Goal: Navigation & Orientation: Find specific page/section

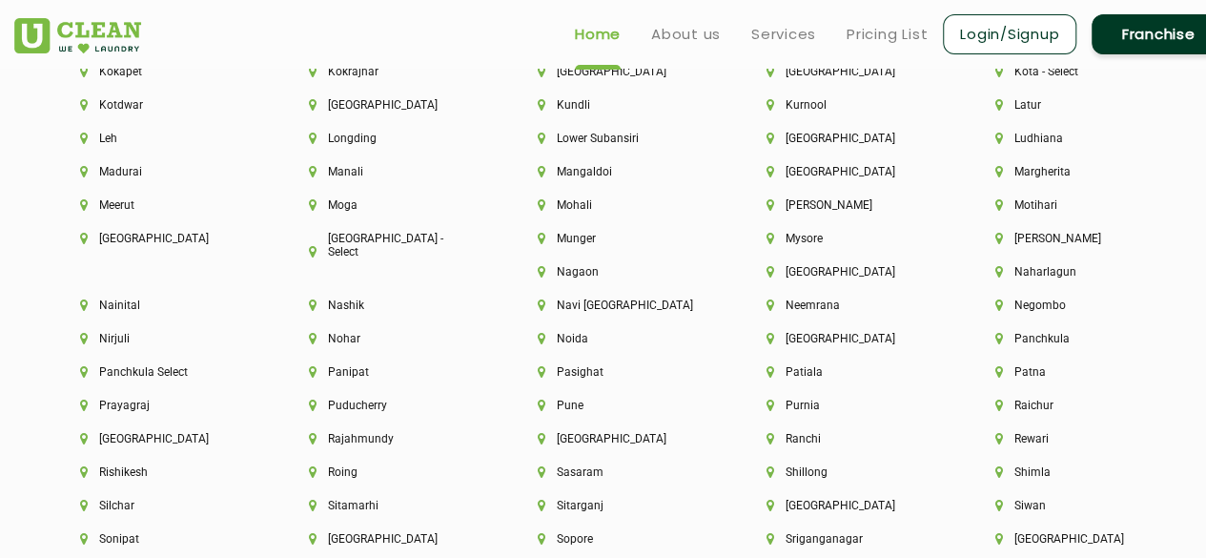
scroll to position [4818, 0]
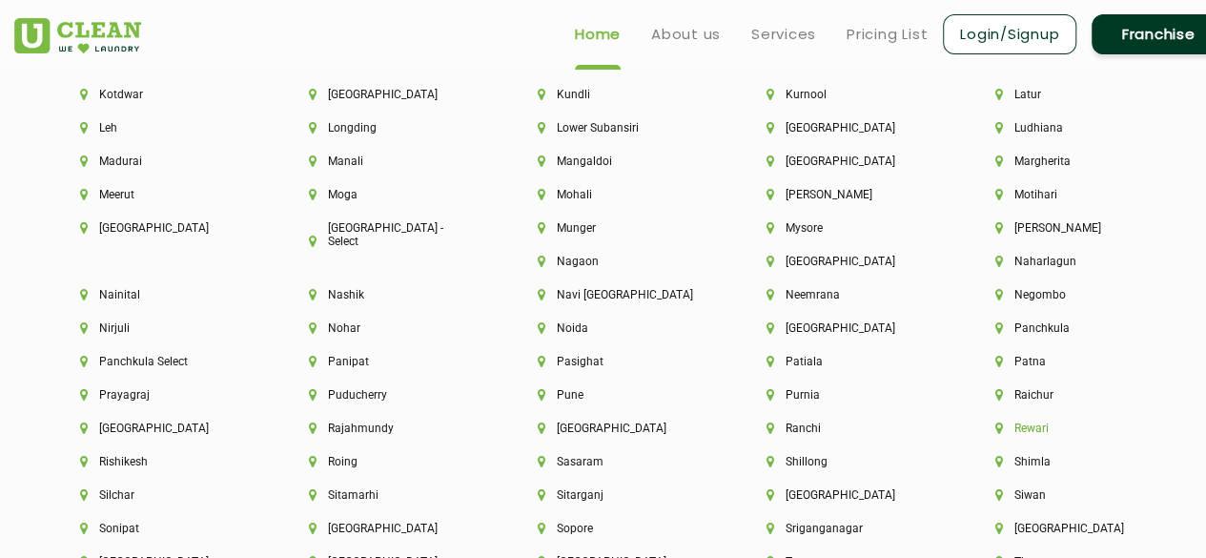
click at [995, 435] on li "Rewari" at bounding box center [1077, 427] width 164 height 13
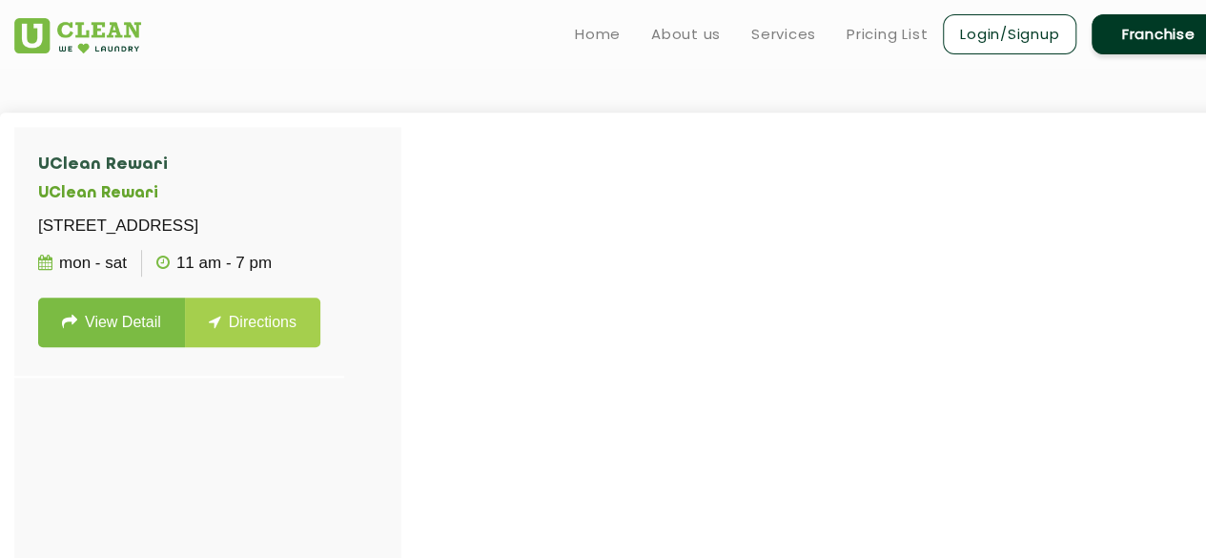
scroll to position [494, 0]
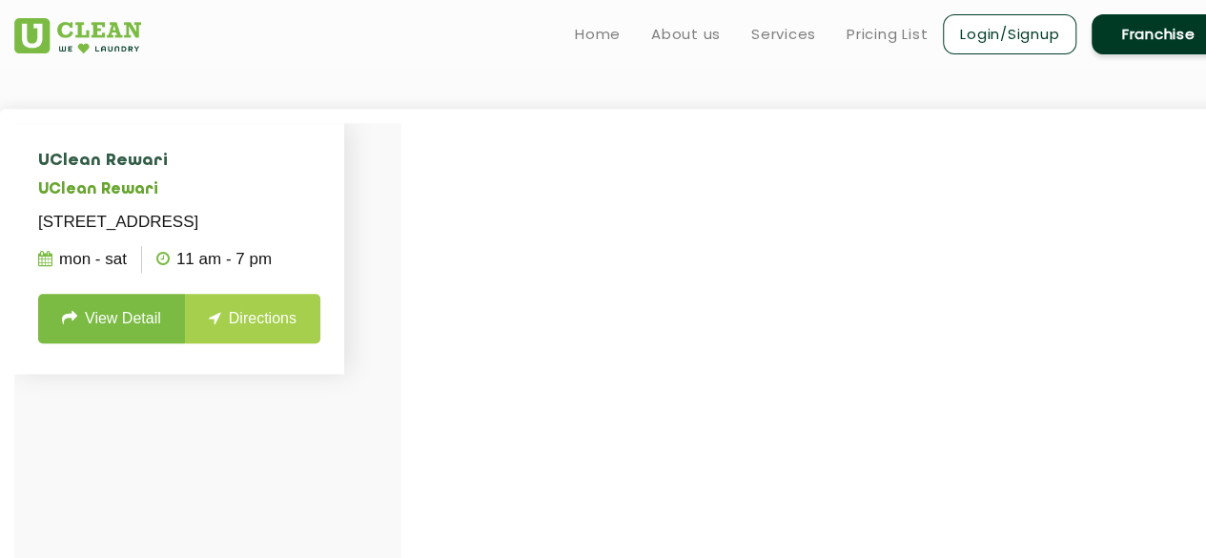
click at [284, 217] on p "Shop No. 113, Opposite BMG Mall, Sector - 5, Rewari, Haryana - 123401" at bounding box center [179, 222] width 282 height 27
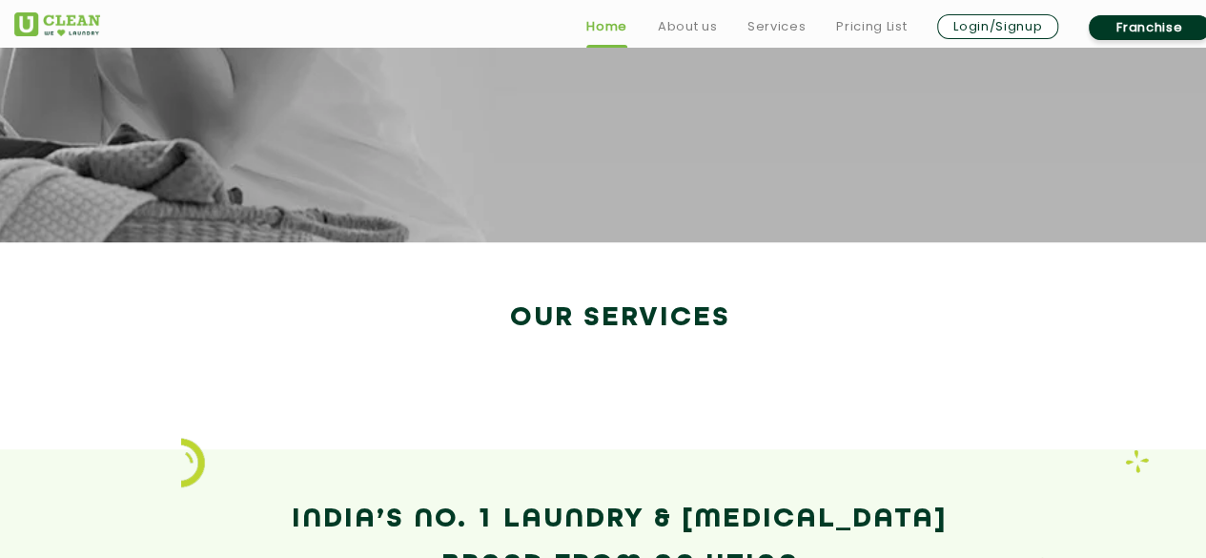
scroll to position [3297, 0]
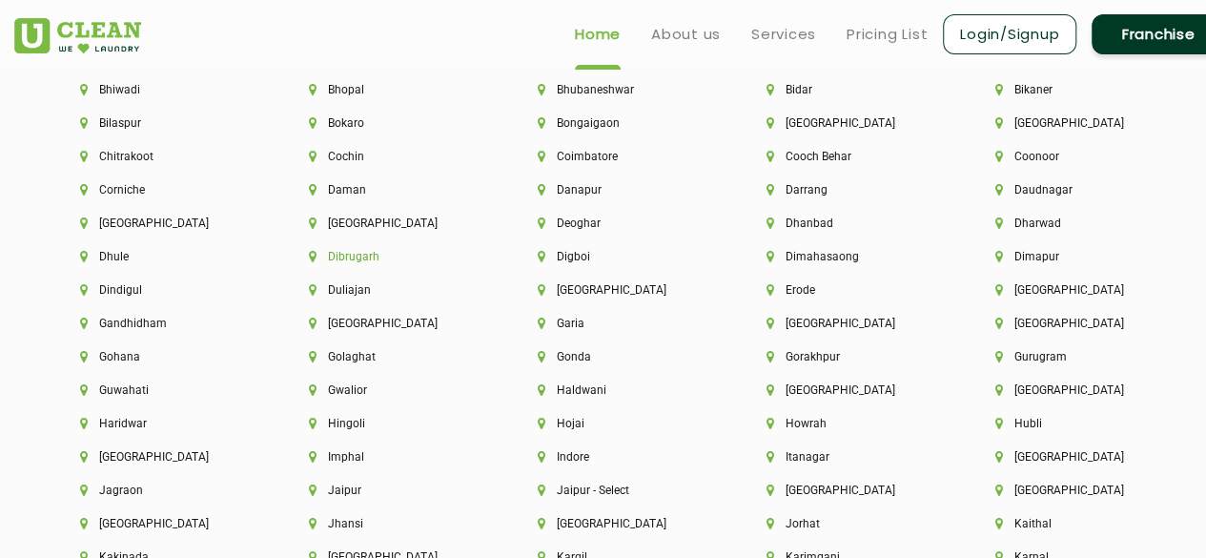
scroll to position [4264, 0]
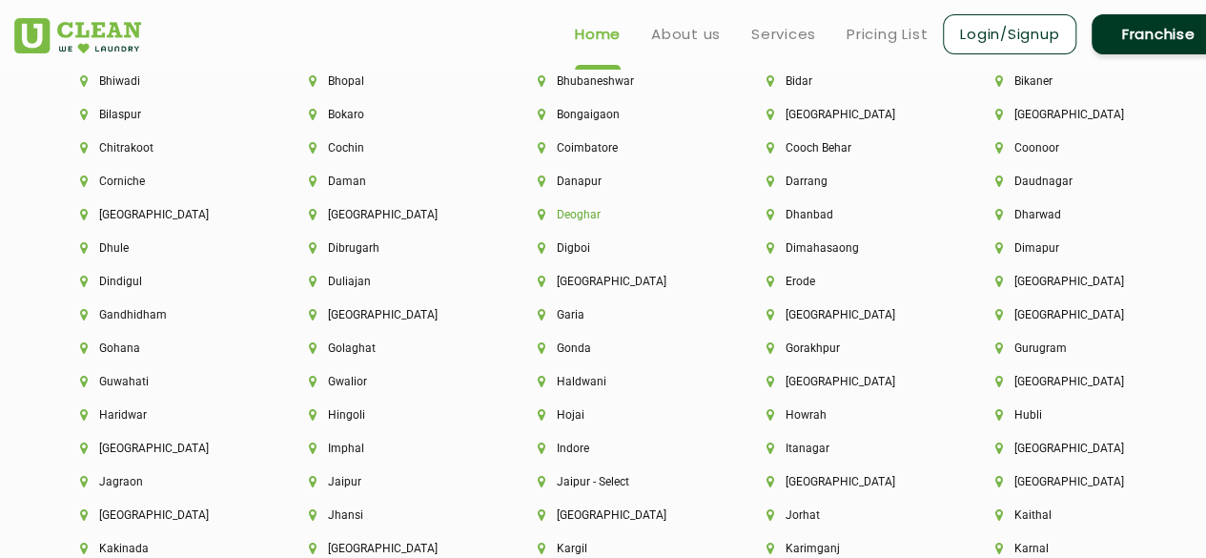
click at [585, 217] on li "Deoghar" at bounding box center [620, 214] width 164 height 13
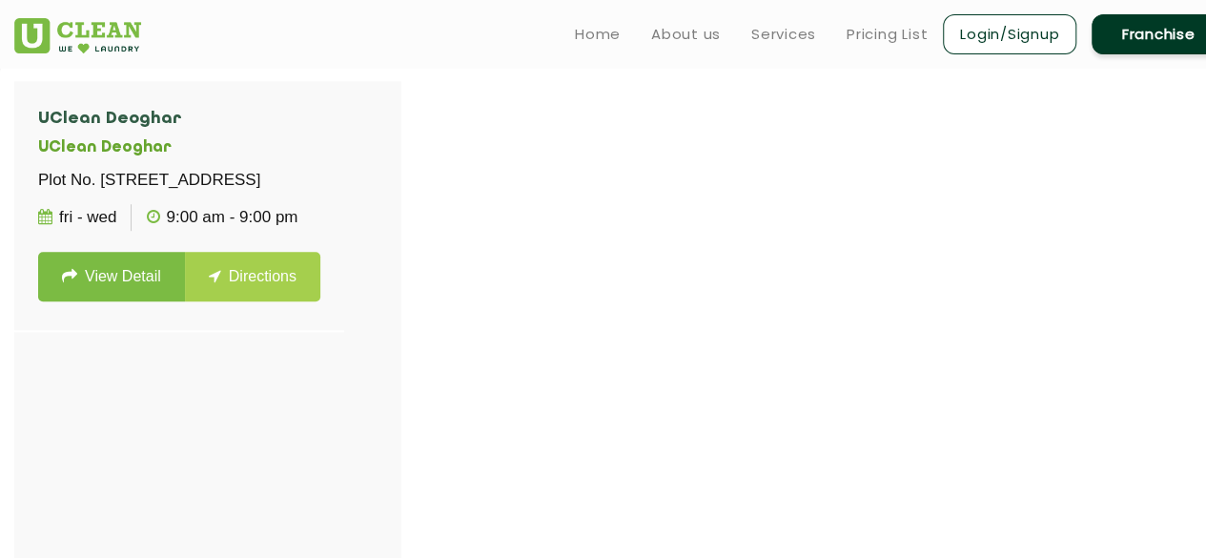
scroll to position [537, 0]
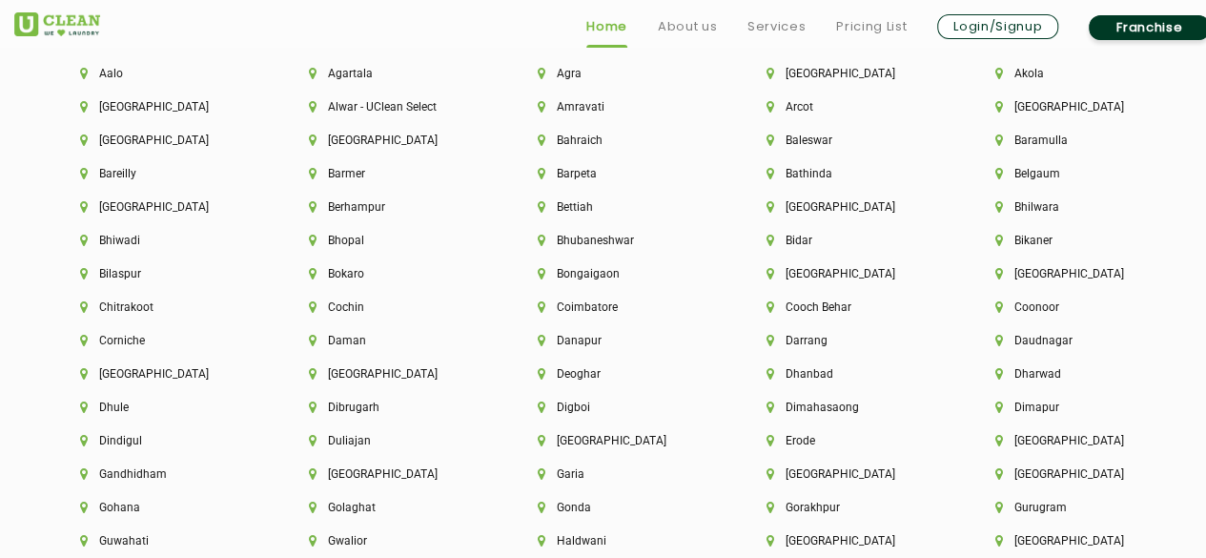
scroll to position [4106, 0]
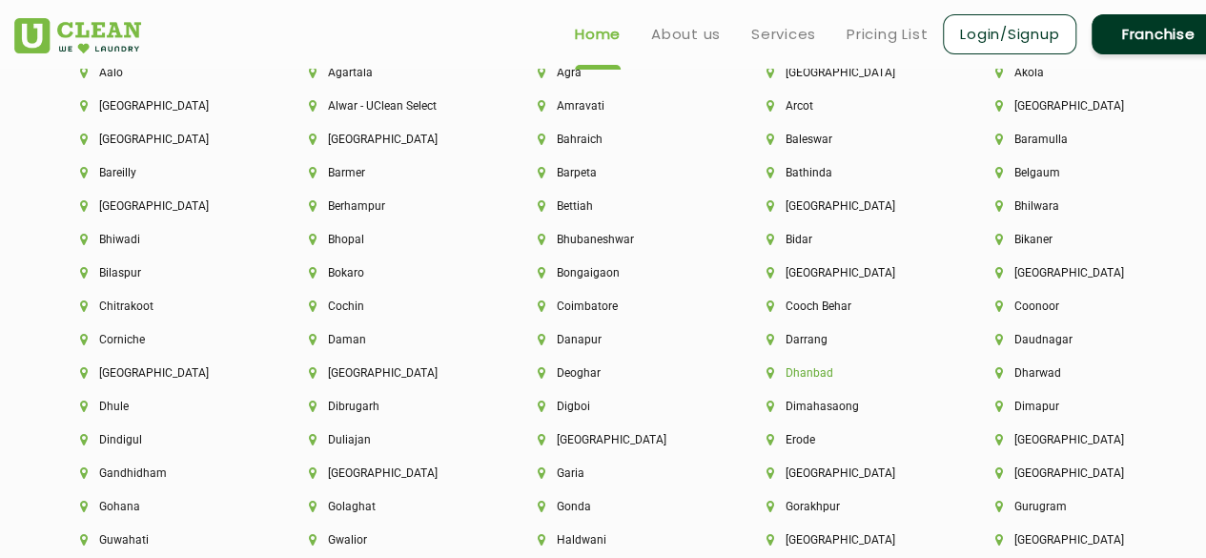
click at [824, 379] on li "Dhanbad" at bounding box center [848, 372] width 164 height 13
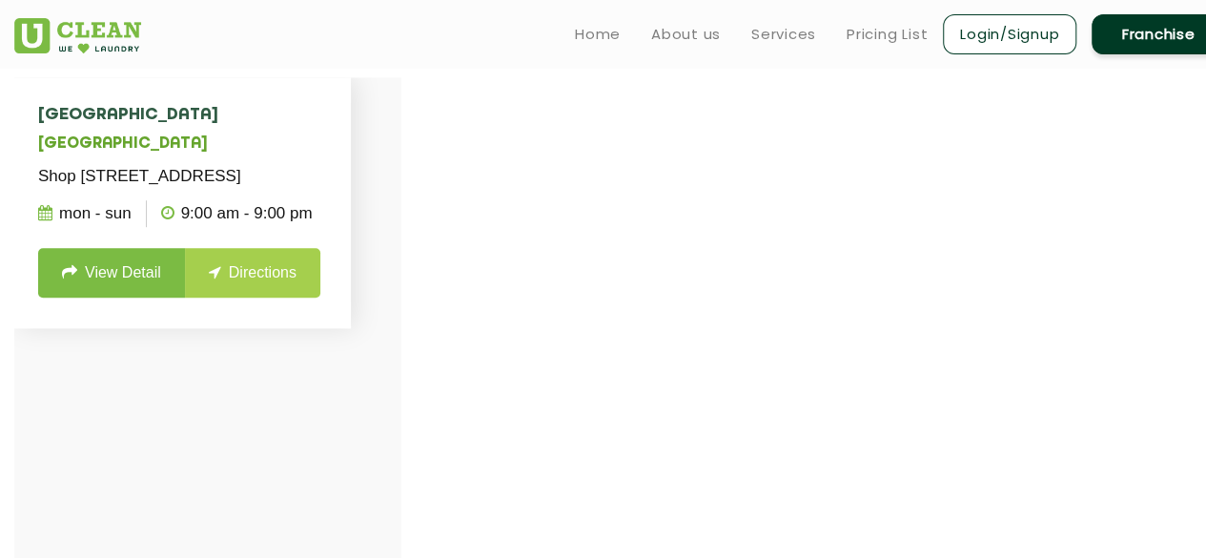
scroll to position [537, 0]
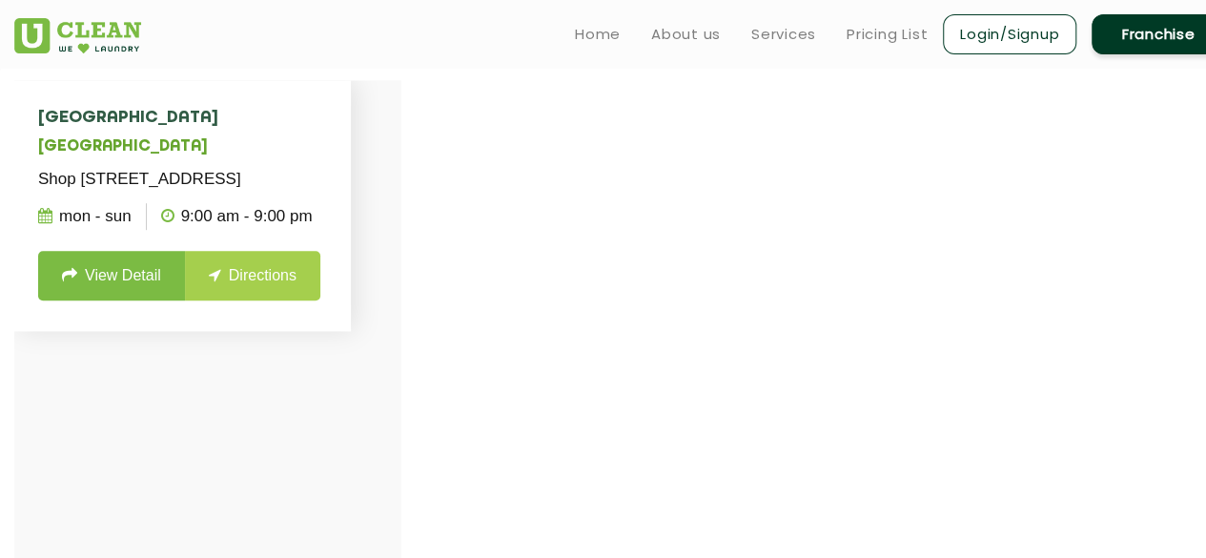
click at [327, 240] on ul "Mon - Sun 9:00 AM - 9:00 PM" at bounding box center [182, 217] width 289 height 48
